Goal: Task Accomplishment & Management: Complete application form

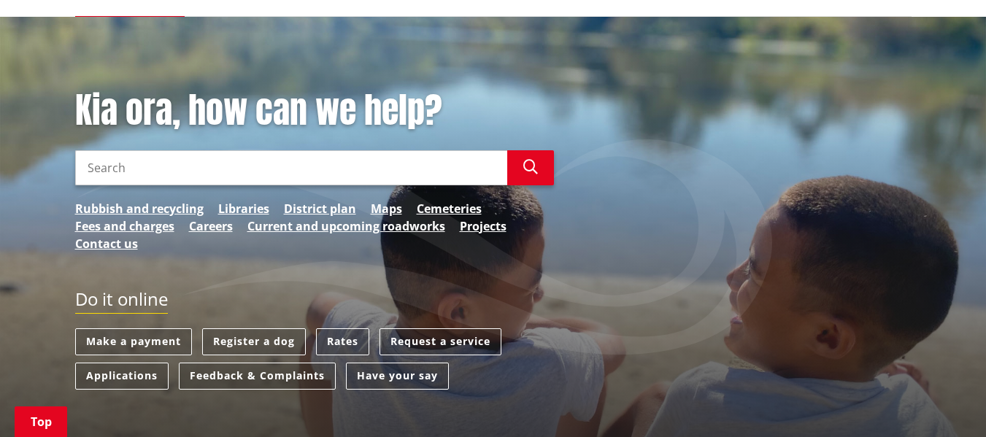
scroll to position [205, 0]
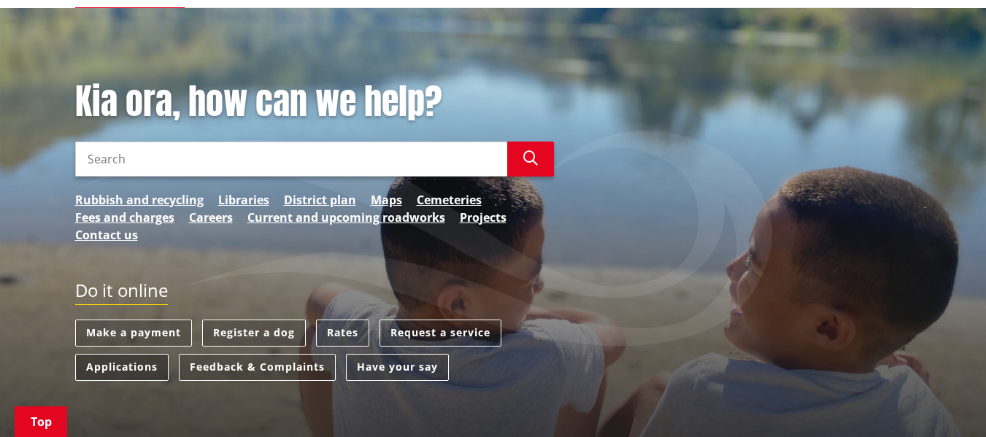
click at [137, 354] on link "Applications" at bounding box center [121, 367] width 93 height 27
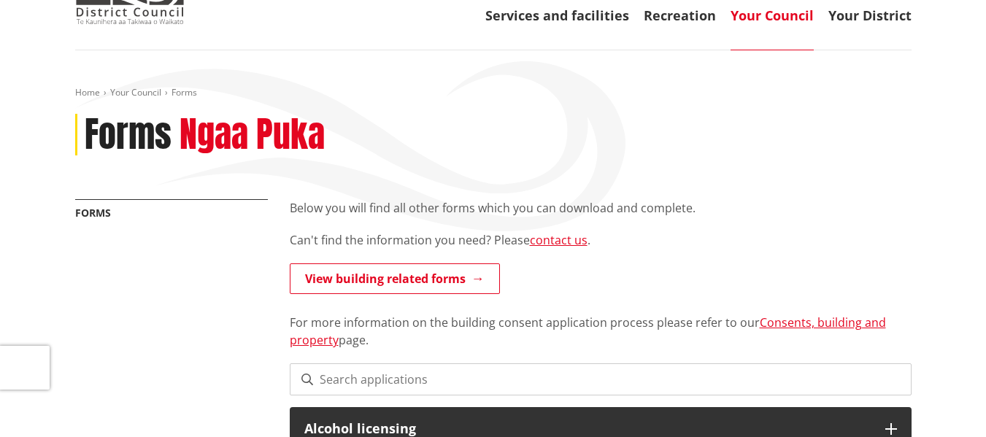
scroll to position [175, 0]
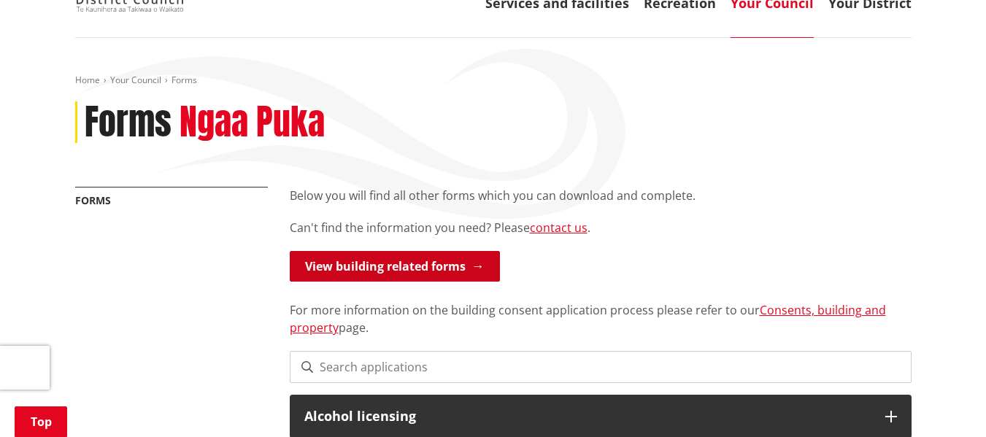
click at [464, 251] on link "View building related forms" at bounding box center [395, 266] width 210 height 31
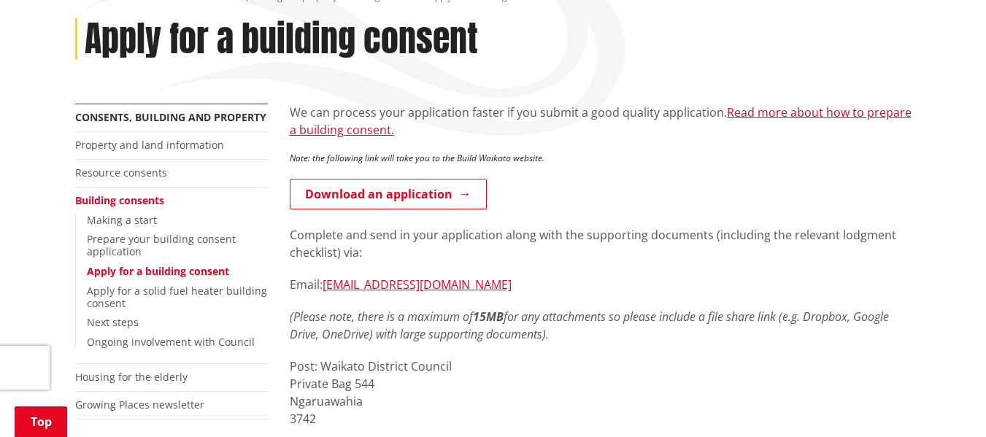
scroll to position [269, 0]
